Goal: Find specific page/section: Find specific page/section

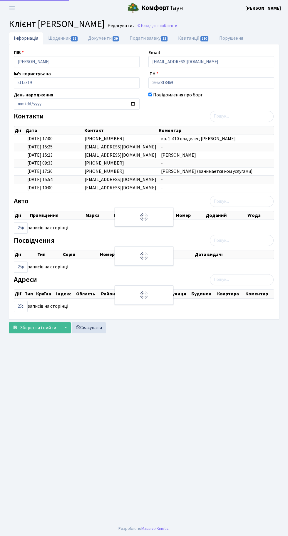
checkbox input "true"
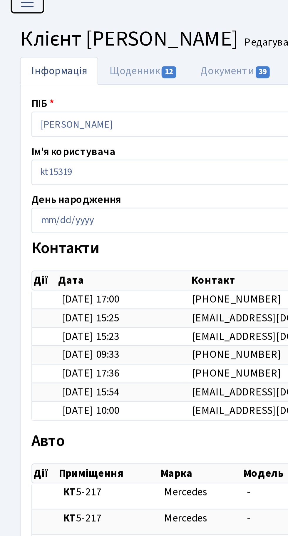
click at [16, 12] on button "Переключити навігацію" at bounding box center [12, 8] width 15 height 10
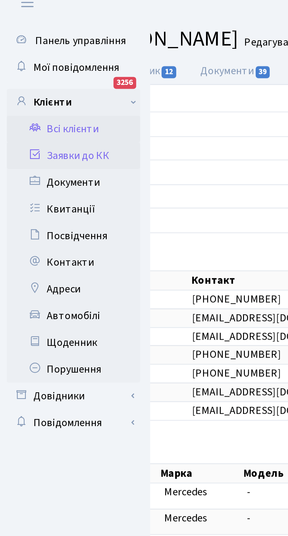
click at [44, 77] on link "Заявки до КК" at bounding box center [32, 76] width 59 height 12
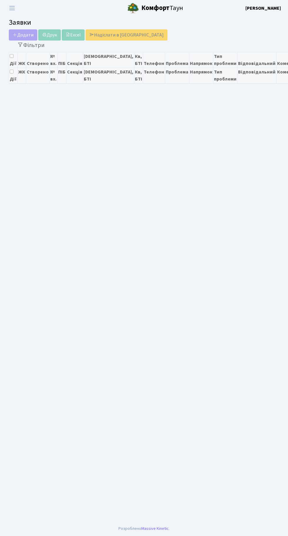
select select "25"
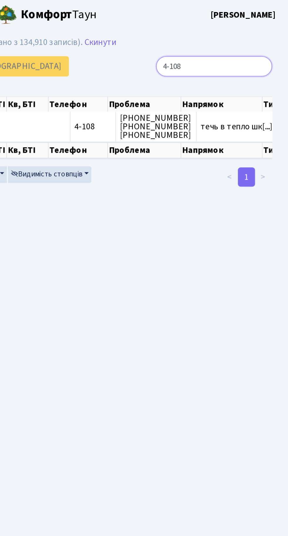
click at [271, 34] on input "4-108" at bounding box center [247, 36] width 64 height 11
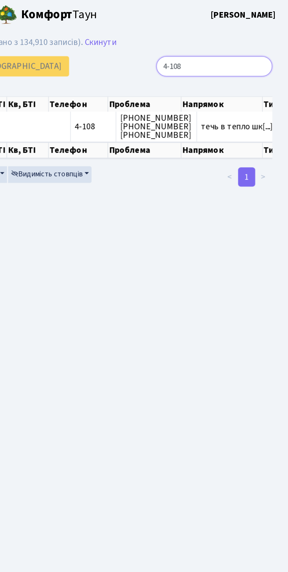
click at [273, 36] on input "4-108" at bounding box center [247, 36] width 64 height 11
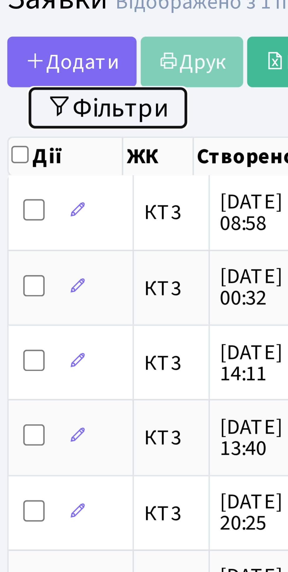
click at [38, 47] on button "Фільтри" at bounding box center [31, 46] width 35 height 9
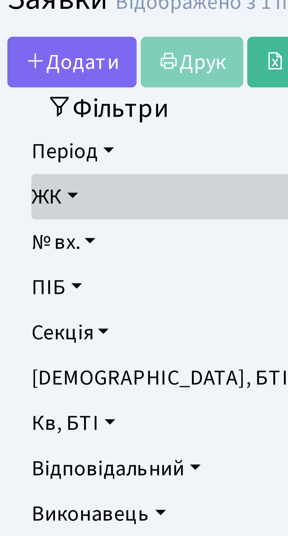
click at [24, 66] on link "ЖК" at bounding box center [144, 66] width 260 height 10
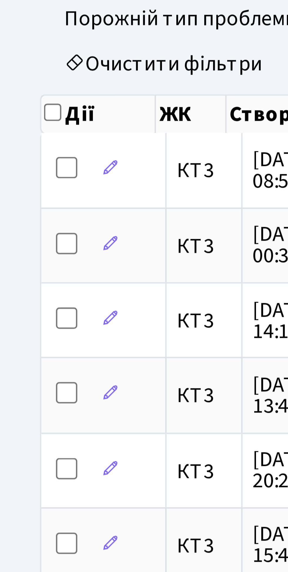
click at [43, 245] on link "Очистити фільтри" at bounding box center [144, 247] width 260 height 10
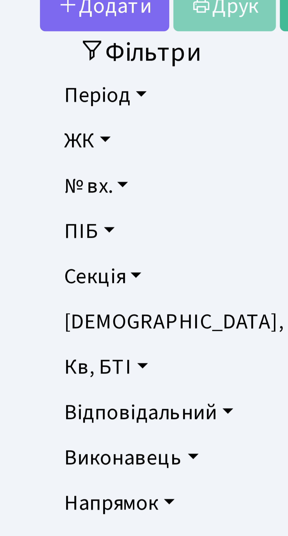
click at [33, 147] on link "Напрямок" at bounding box center [144, 146] width 260 height 10
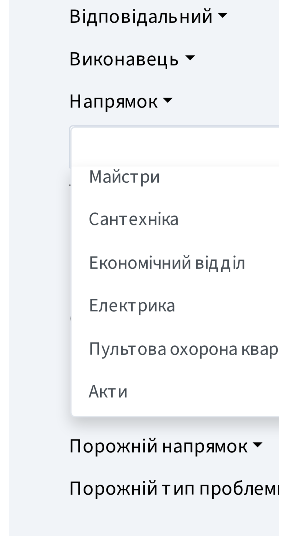
scroll to position [33, 0]
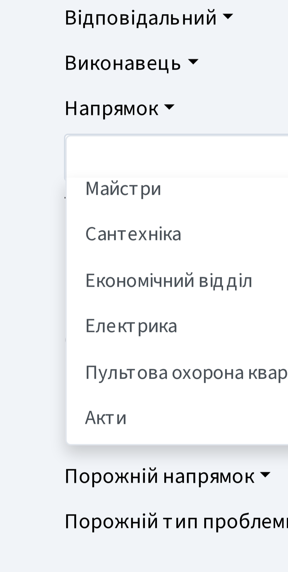
click at [33, 175] on li "Сантехніка" at bounding box center [143, 174] width 257 height 10
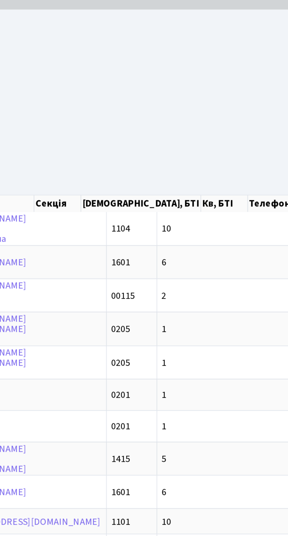
scroll to position [3, 0]
